Goal: Task Accomplishment & Management: Manage account settings

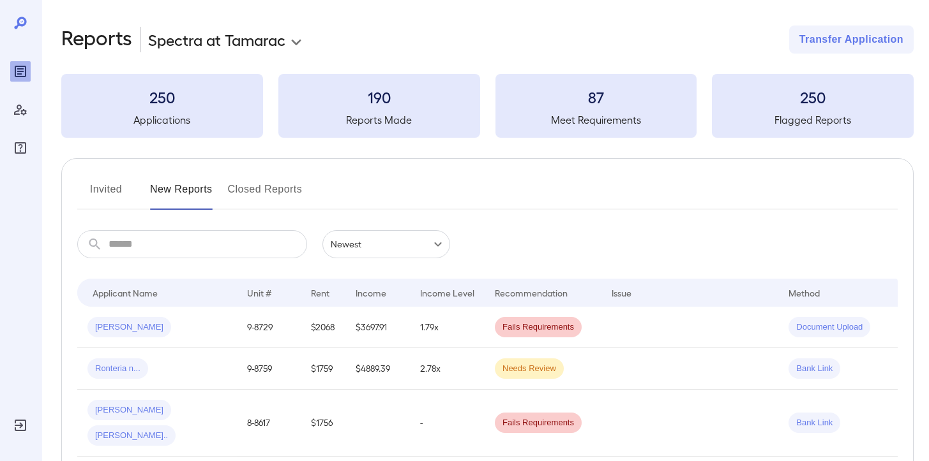
drag, startPoint x: 0, startPoint y: 0, endPoint x: 122, endPoint y: 190, distance: 225.3
click at [122, 190] on button "Invited" at bounding box center [105, 194] width 57 height 31
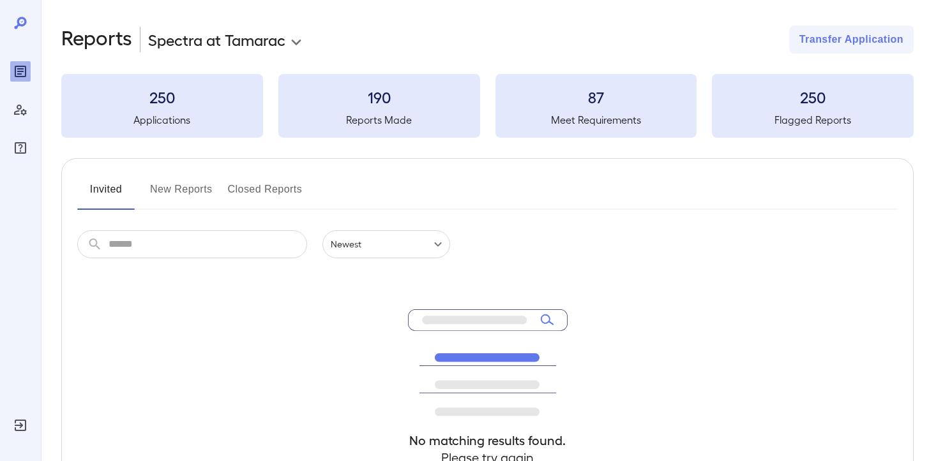
click at [167, 188] on button "New Reports" at bounding box center [181, 194] width 63 height 31
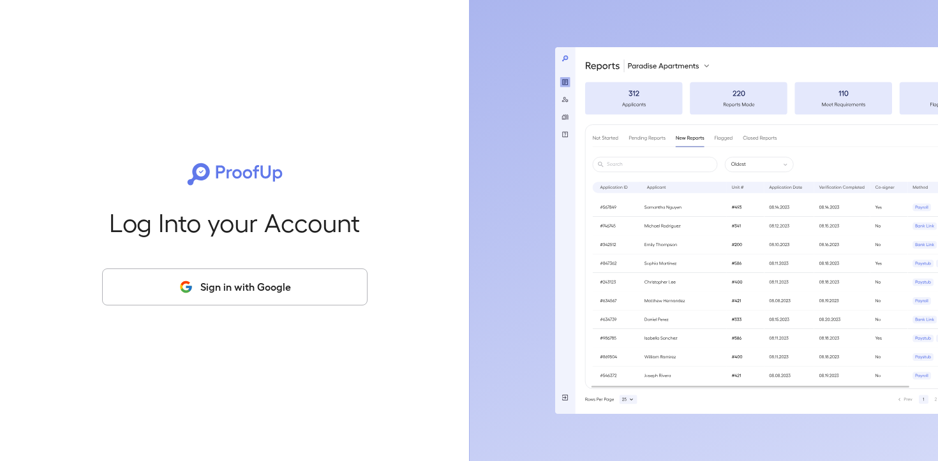
click at [226, 290] on button "Sign in with Google" at bounding box center [234, 287] width 265 height 37
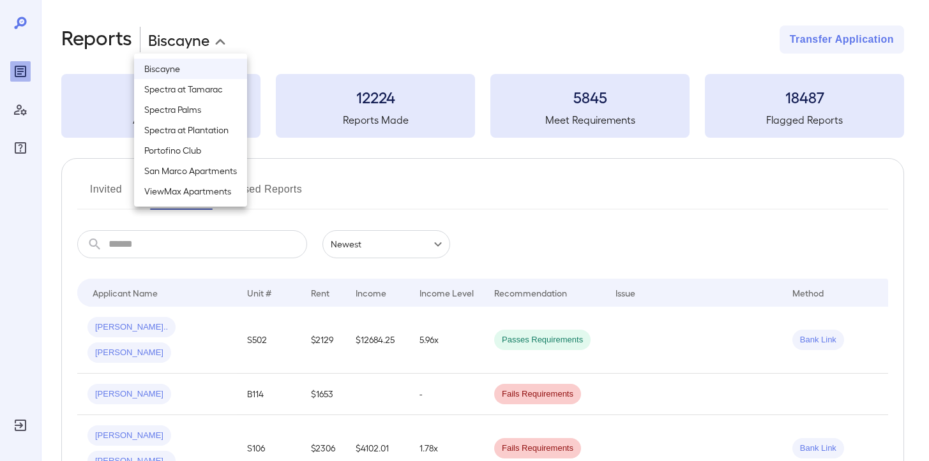
click at [204, 45] on body "**********" at bounding box center [464, 230] width 929 height 461
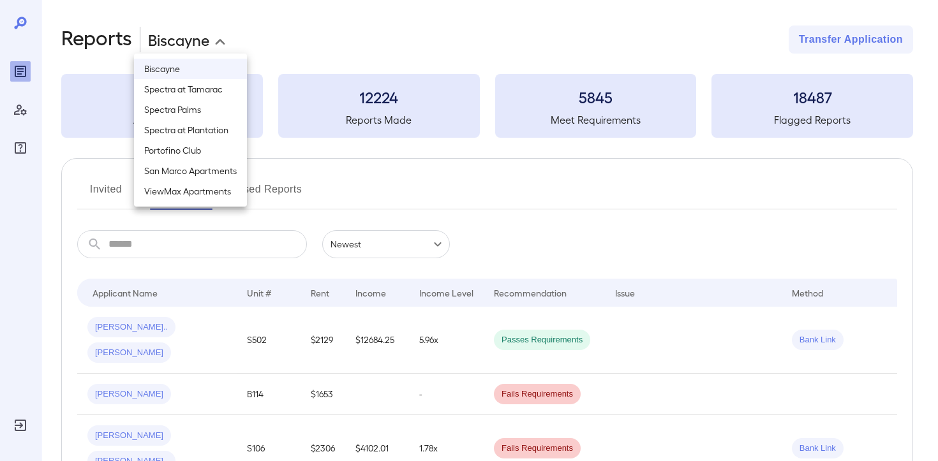
click at [216, 95] on li "Spectra at Tamarac" at bounding box center [190, 89] width 113 height 20
type input "**********"
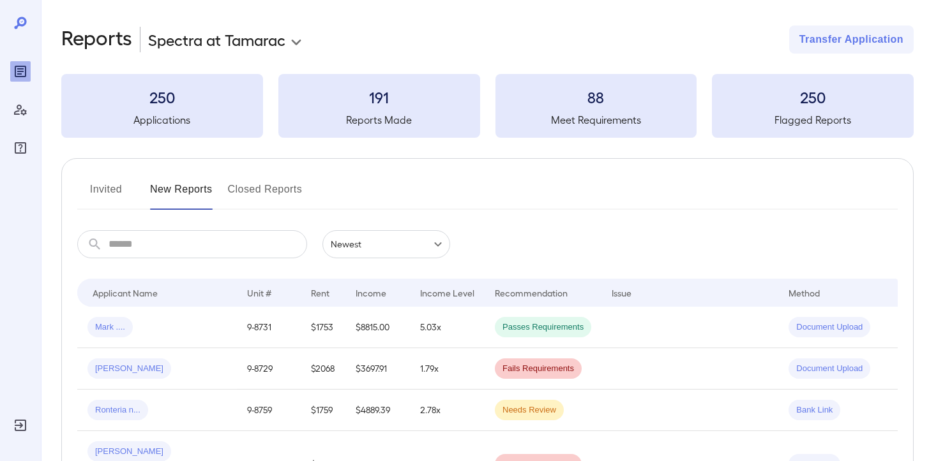
click at [107, 200] on button "Invited" at bounding box center [105, 194] width 57 height 31
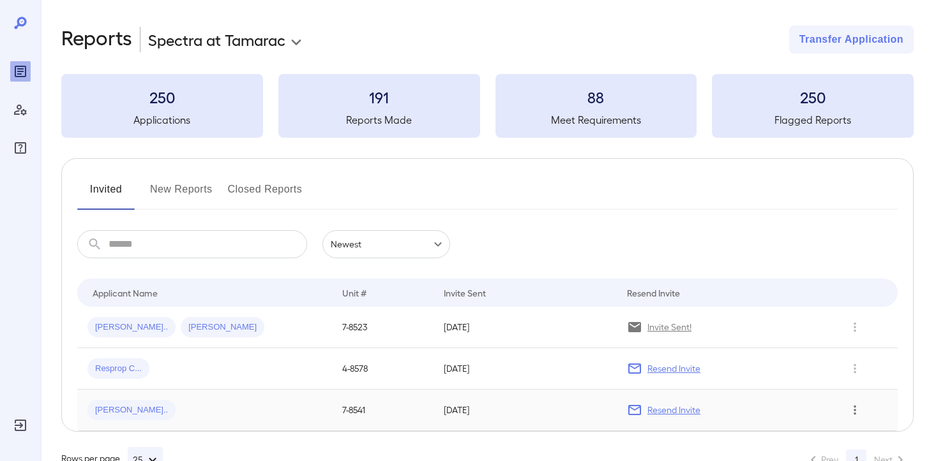
click at [858, 403] on icon "Row Actions" at bounding box center [854, 410] width 14 height 15
click at [856, 430] on li "Remove Application" at bounding box center [877, 436] width 101 height 20
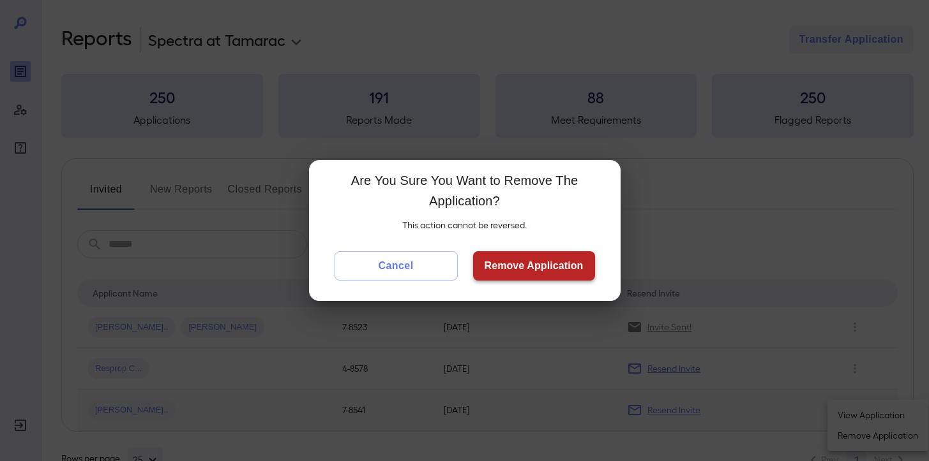
click at [556, 267] on button "Remove Application" at bounding box center [534, 265] width 122 height 29
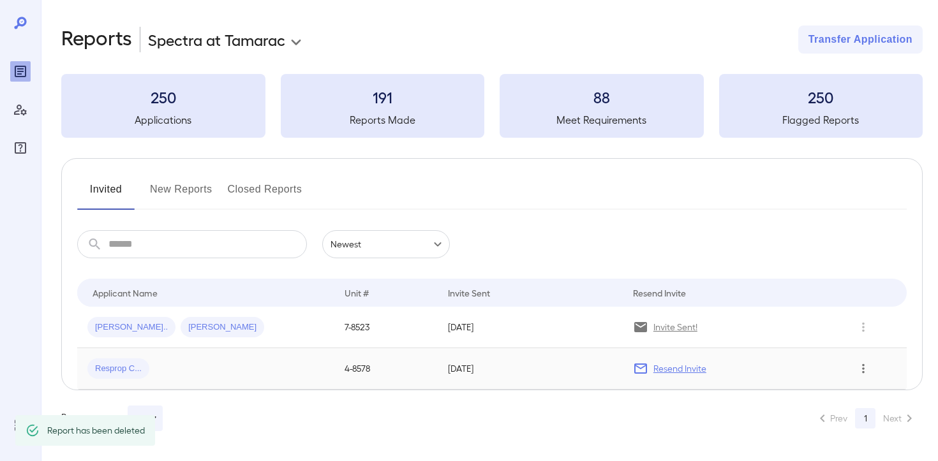
click at [868, 374] on icon "Row Actions" at bounding box center [863, 368] width 14 height 15
click at [877, 417] on li "Remove Application" at bounding box center [877, 415] width 101 height 20
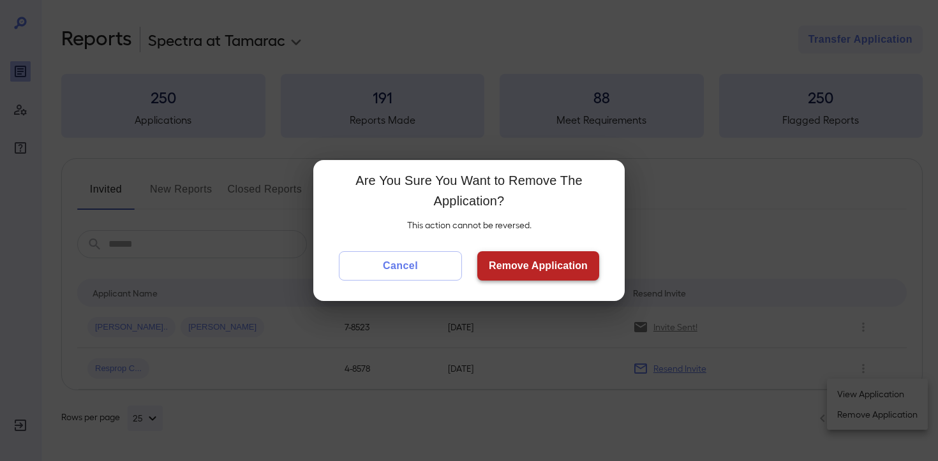
click at [565, 280] on button "Remove Application" at bounding box center [538, 265] width 122 height 29
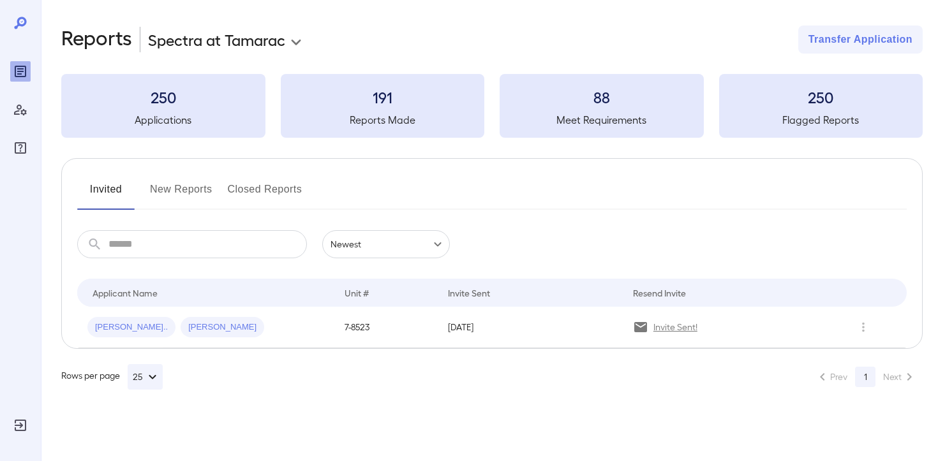
click at [178, 187] on button "New Reports" at bounding box center [181, 194] width 63 height 31
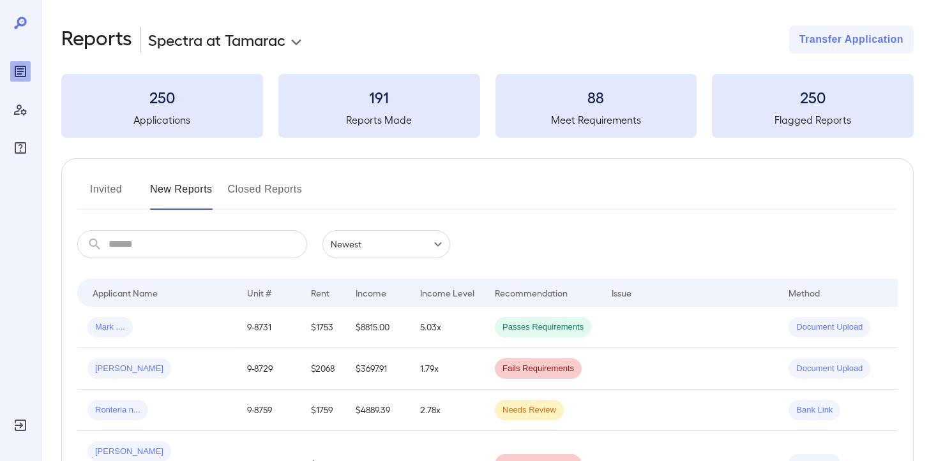
click at [109, 192] on button "Invited" at bounding box center [105, 194] width 57 height 31
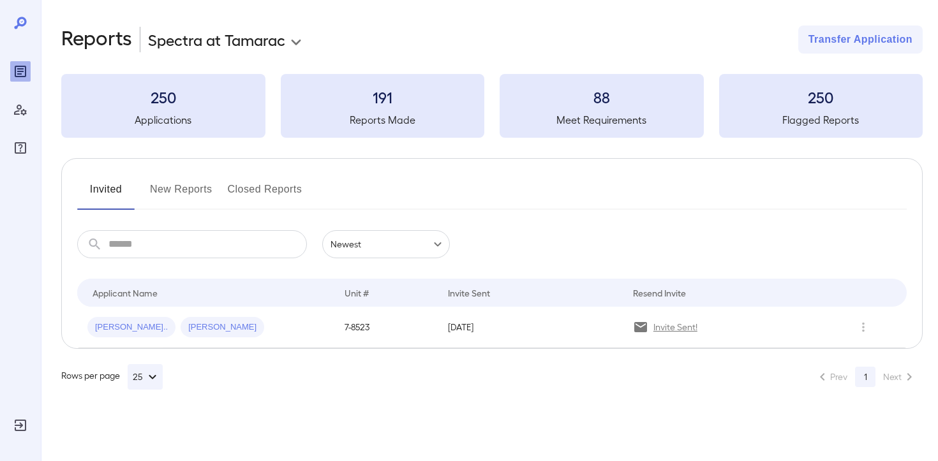
click at [188, 200] on button "New Reports" at bounding box center [181, 194] width 63 height 31
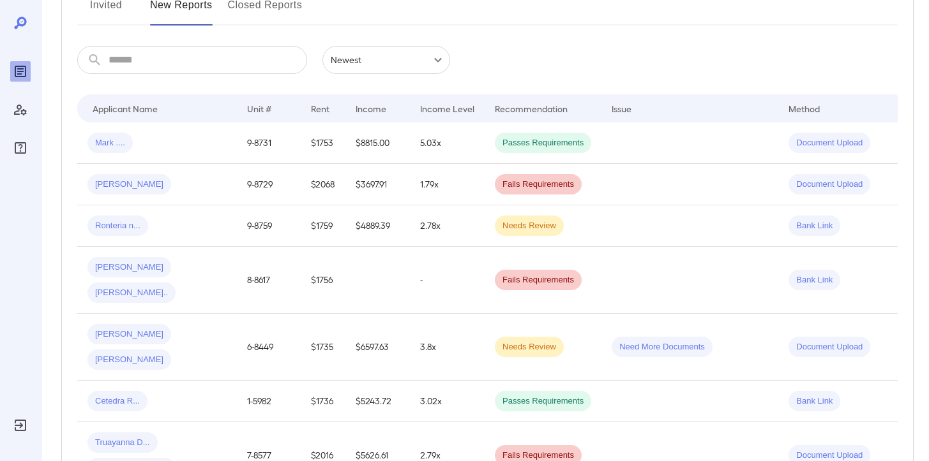
scroll to position [124, 0]
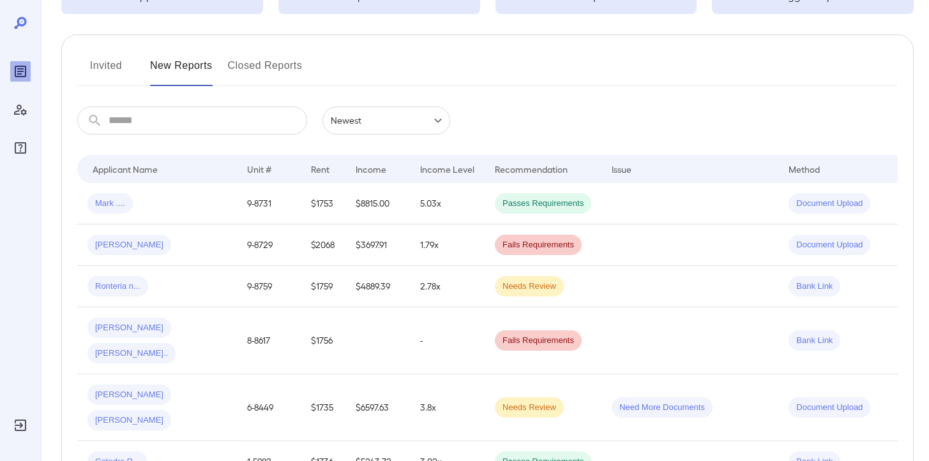
click at [88, 80] on button "Invited" at bounding box center [105, 71] width 57 height 31
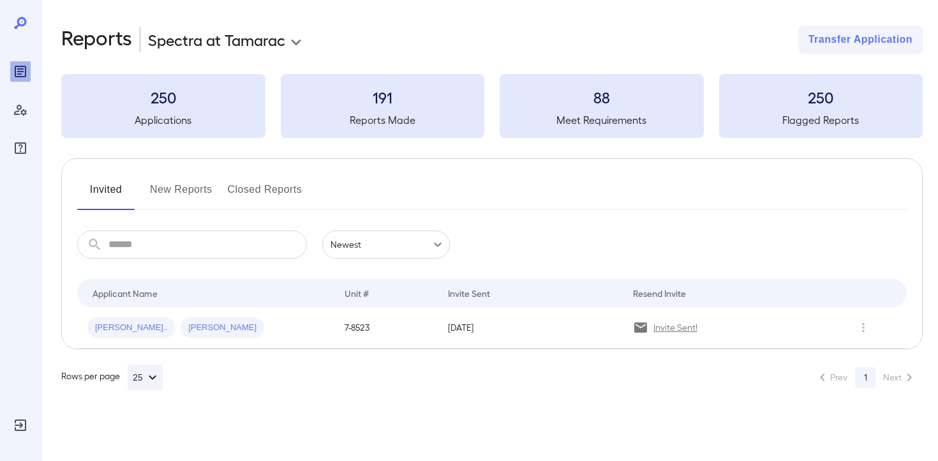
click at [184, 187] on button "New Reports" at bounding box center [181, 194] width 63 height 31
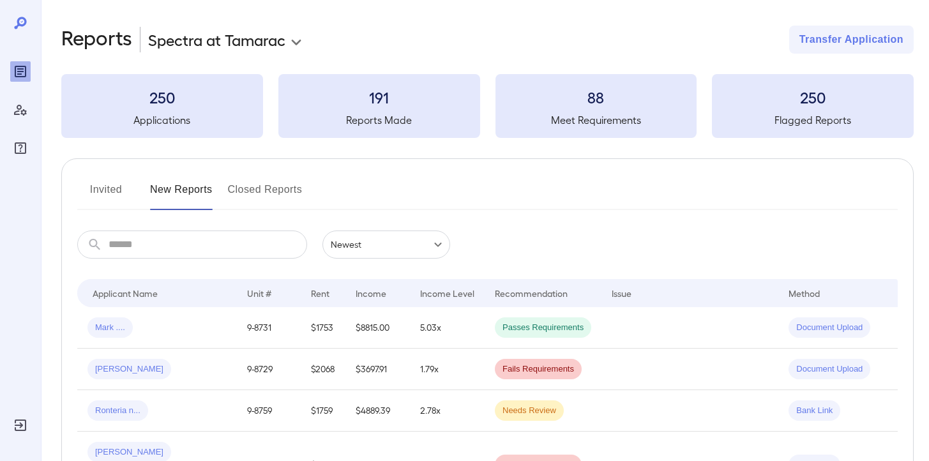
click at [117, 190] on button "Invited" at bounding box center [105, 194] width 57 height 31
